Goal: Find specific page/section: Find specific page/section

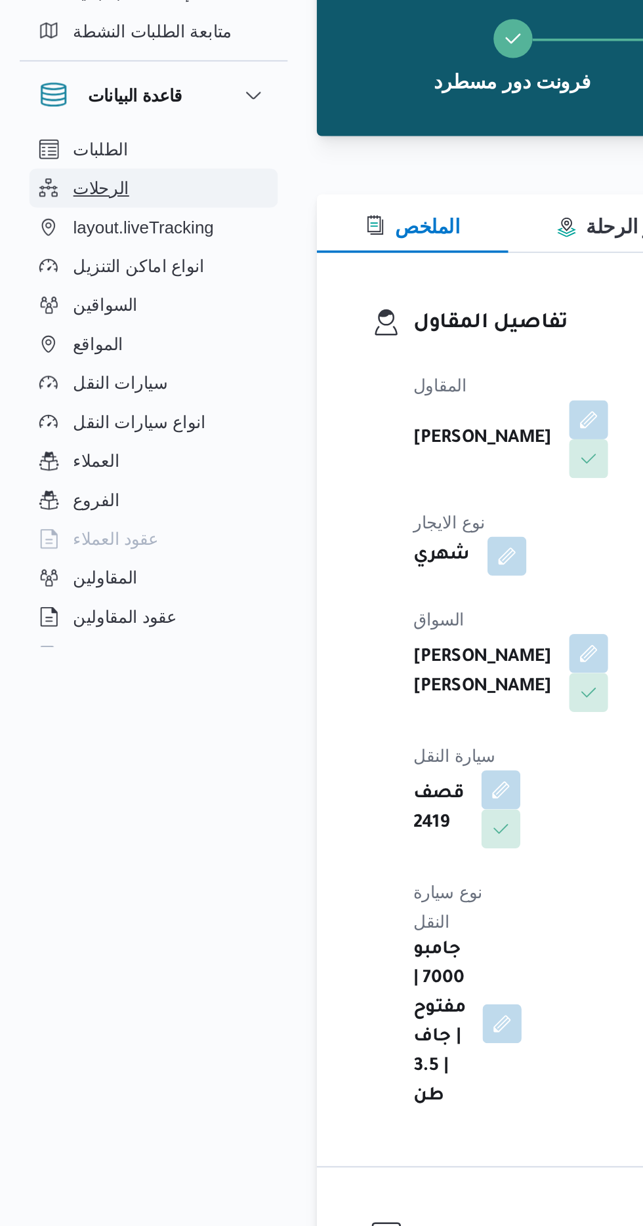
click at [58, 201] on span "الرحلات" at bounding box center [54, 205] width 30 height 16
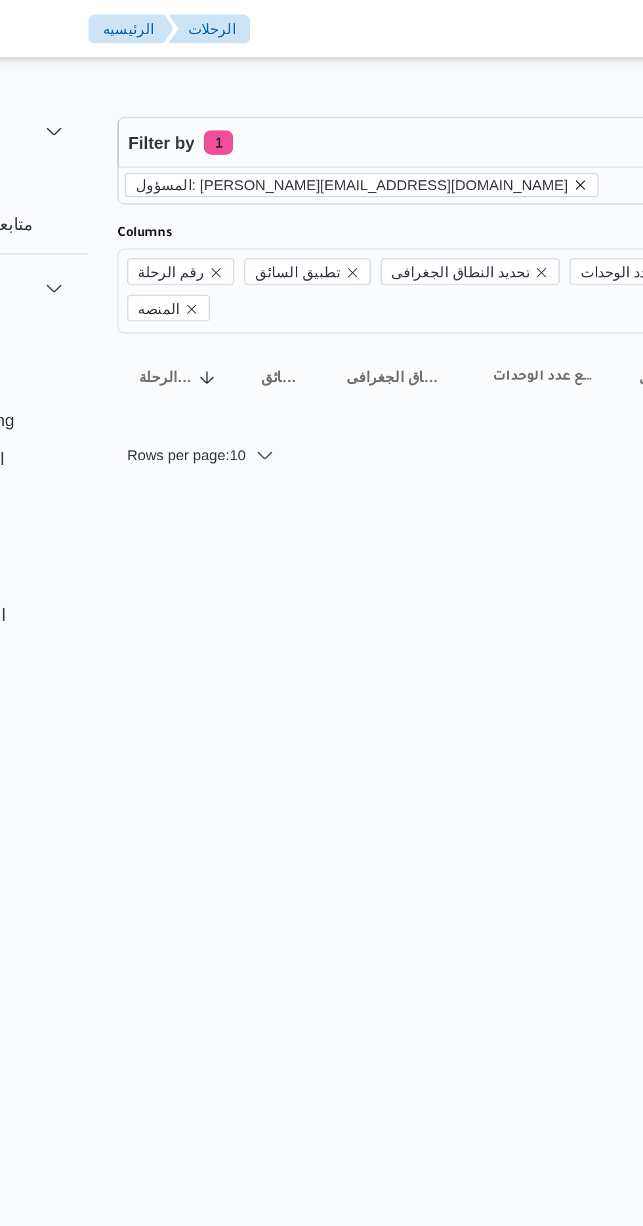
click at [416, 99] on icon "remove selected entity" at bounding box center [420, 100] width 8 height 8
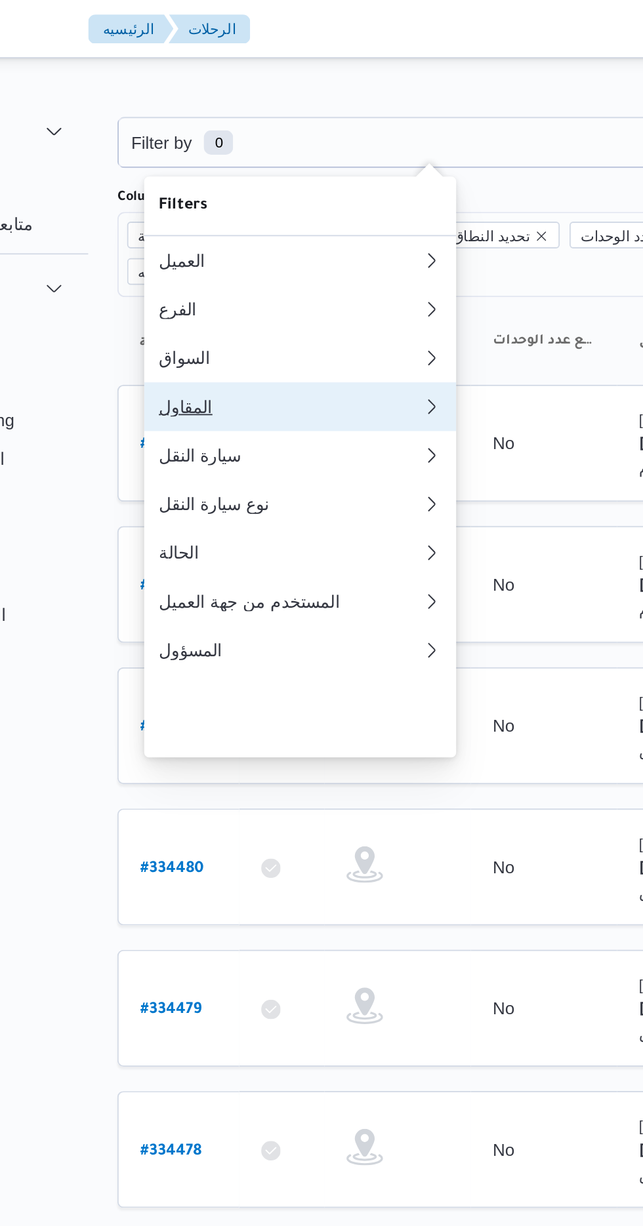
click at [226, 224] on div "المقاول" at bounding box center [264, 219] width 142 height 10
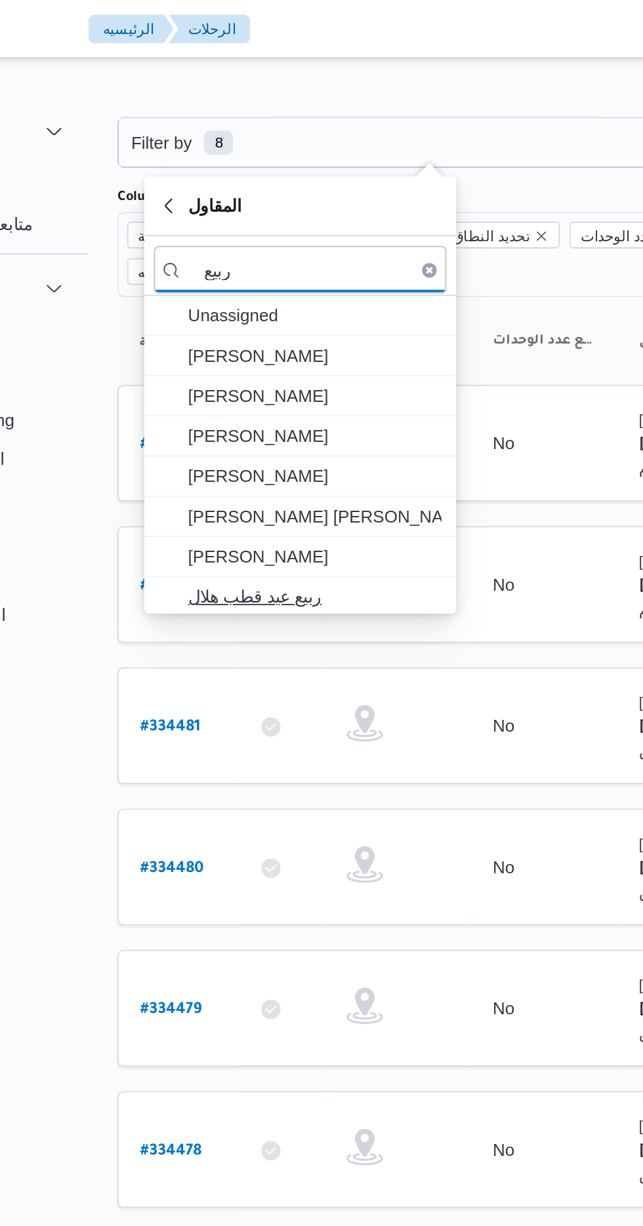
type input "ربيع"
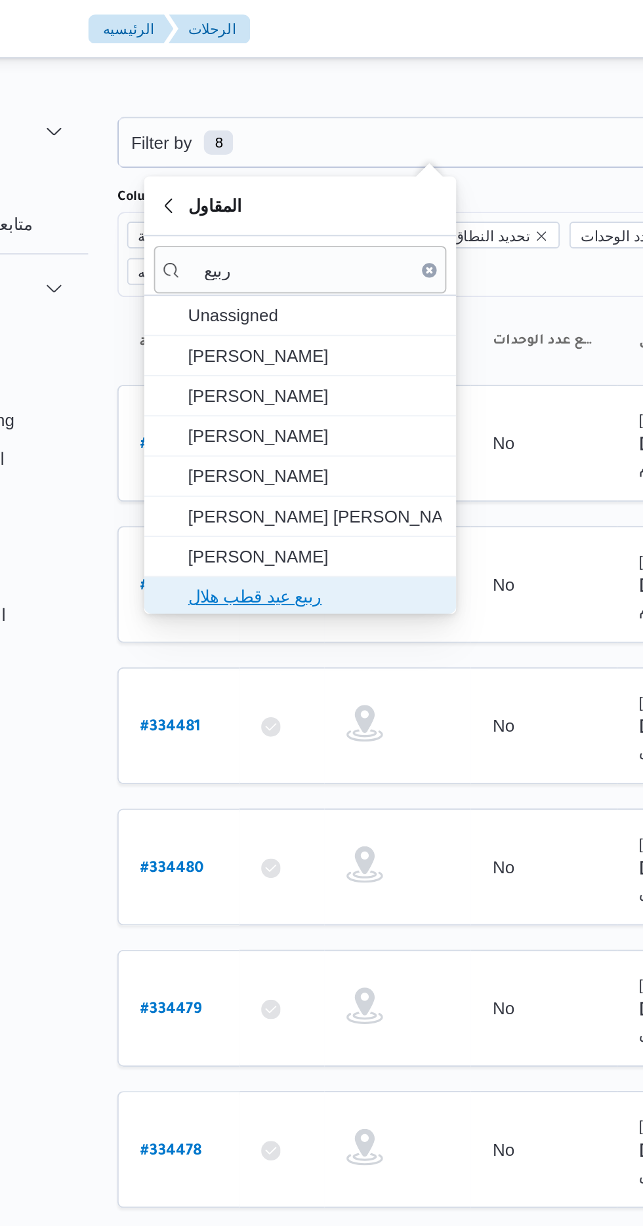
click at [235, 317] on span "ربيع عيد قطب هلال" at bounding box center [276, 321] width 136 height 16
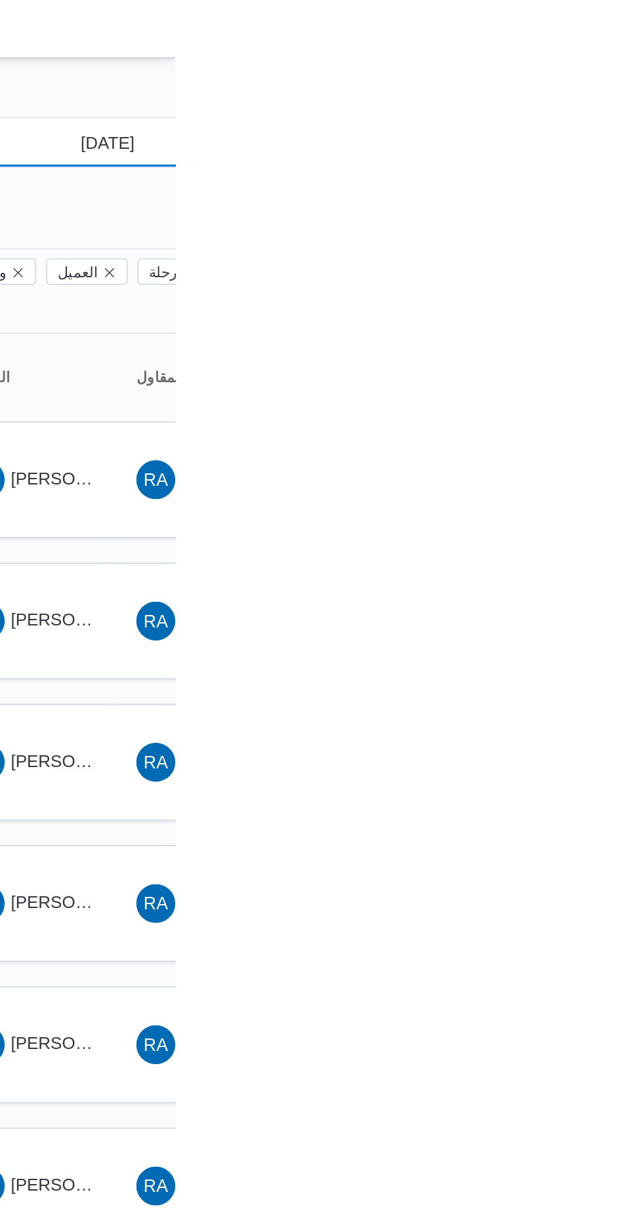
click at [604, 75] on input "[DATE]" at bounding box center [597, 77] width 149 height 26
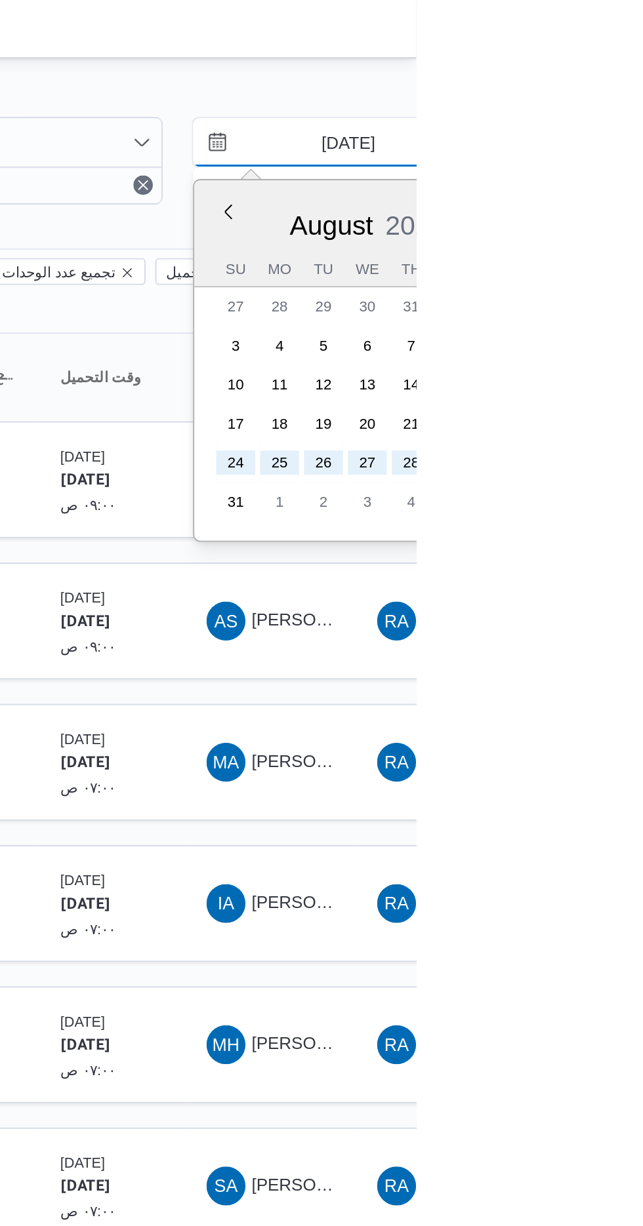
type input "[DATE]"
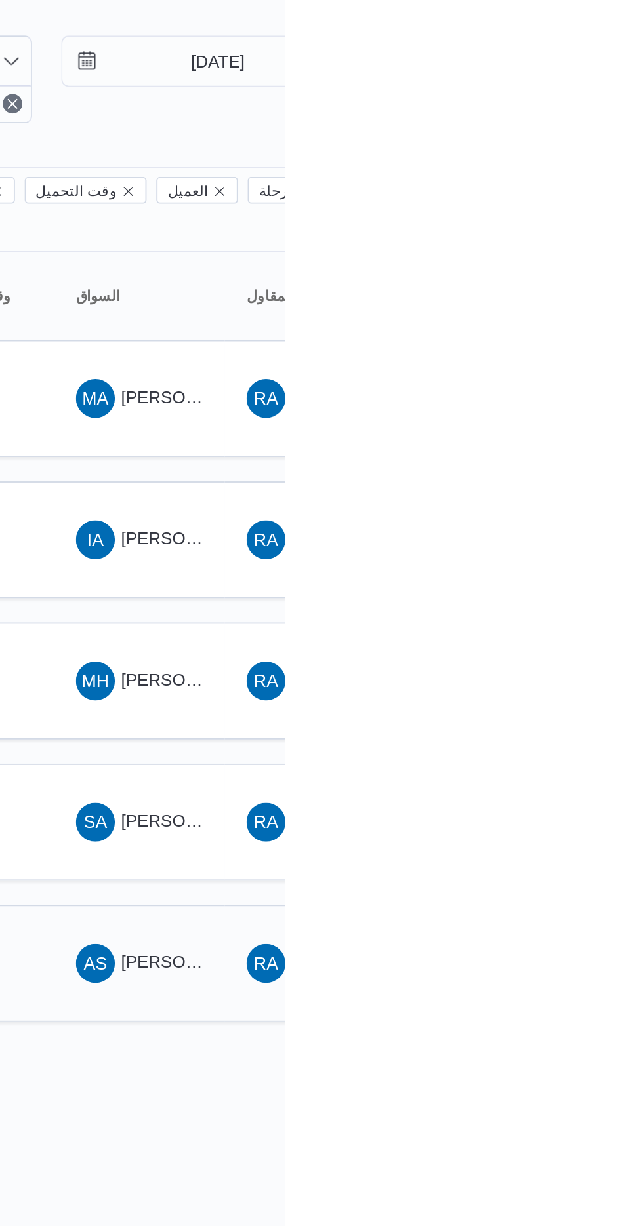
click at [624, 552] on div "RA" at bounding box center [632, 562] width 21 height 21
